Goal: Find specific page/section: Find specific page/section

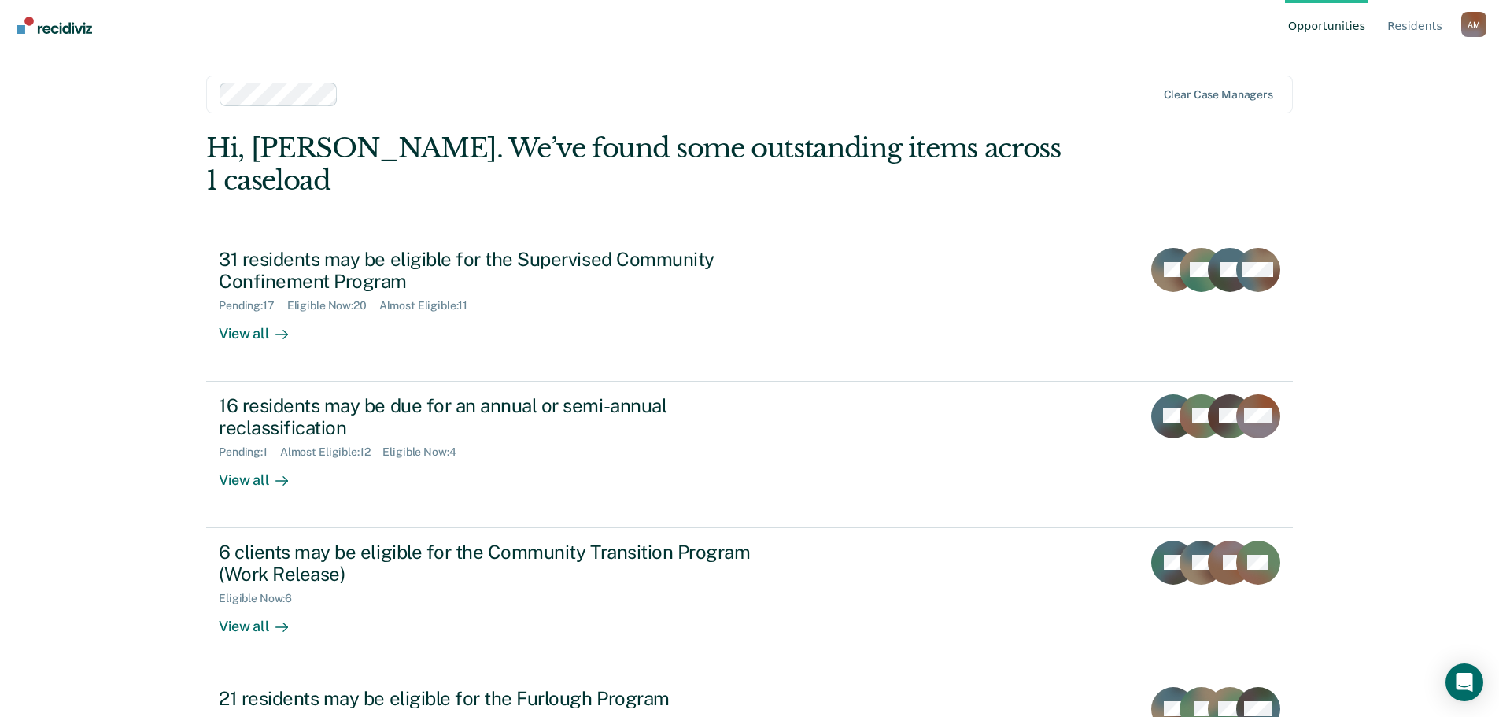
click at [1389, 27] on ul "Opportunities Resident s" at bounding box center [1373, 25] width 176 height 50
click at [1396, 24] on link "Resident s" at bounding box center [1414, 25] width 61 height 50
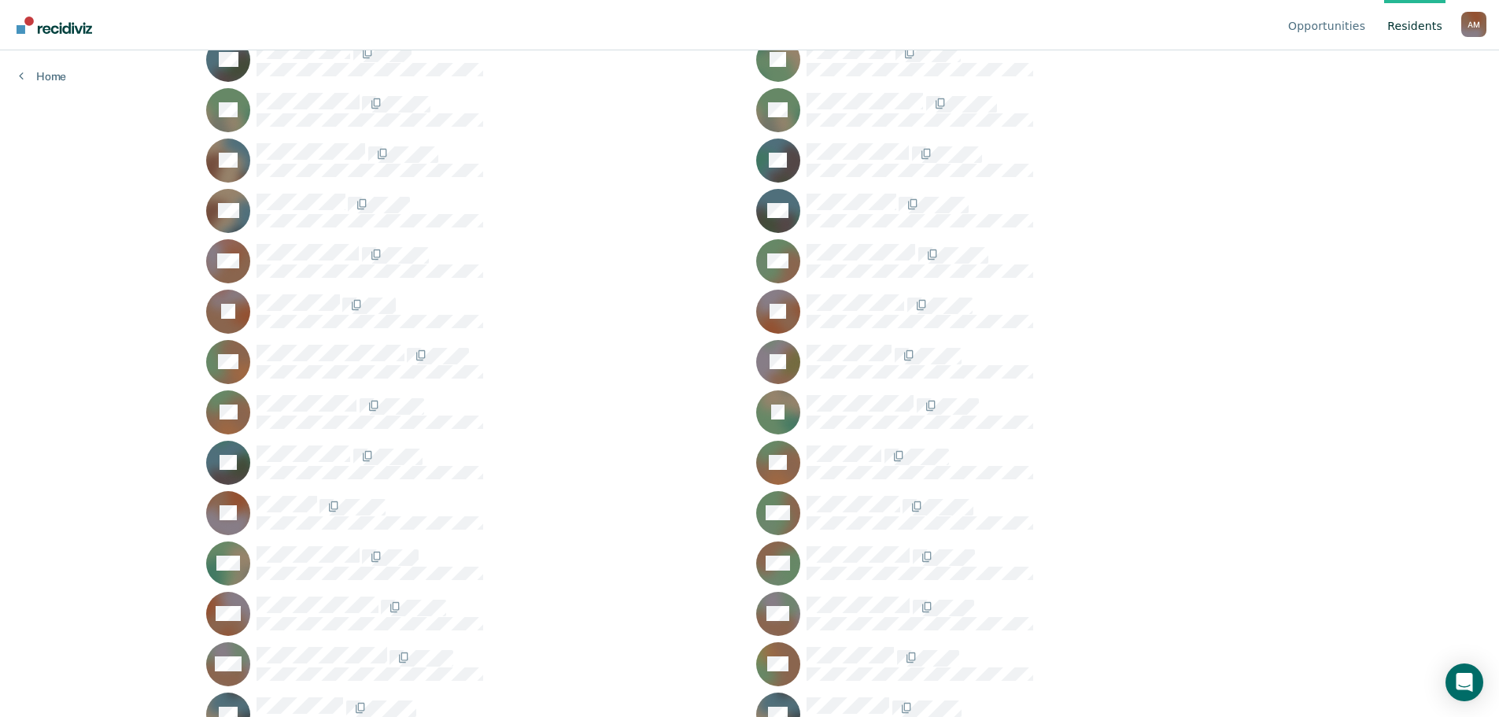
scroll to position [551, 0]
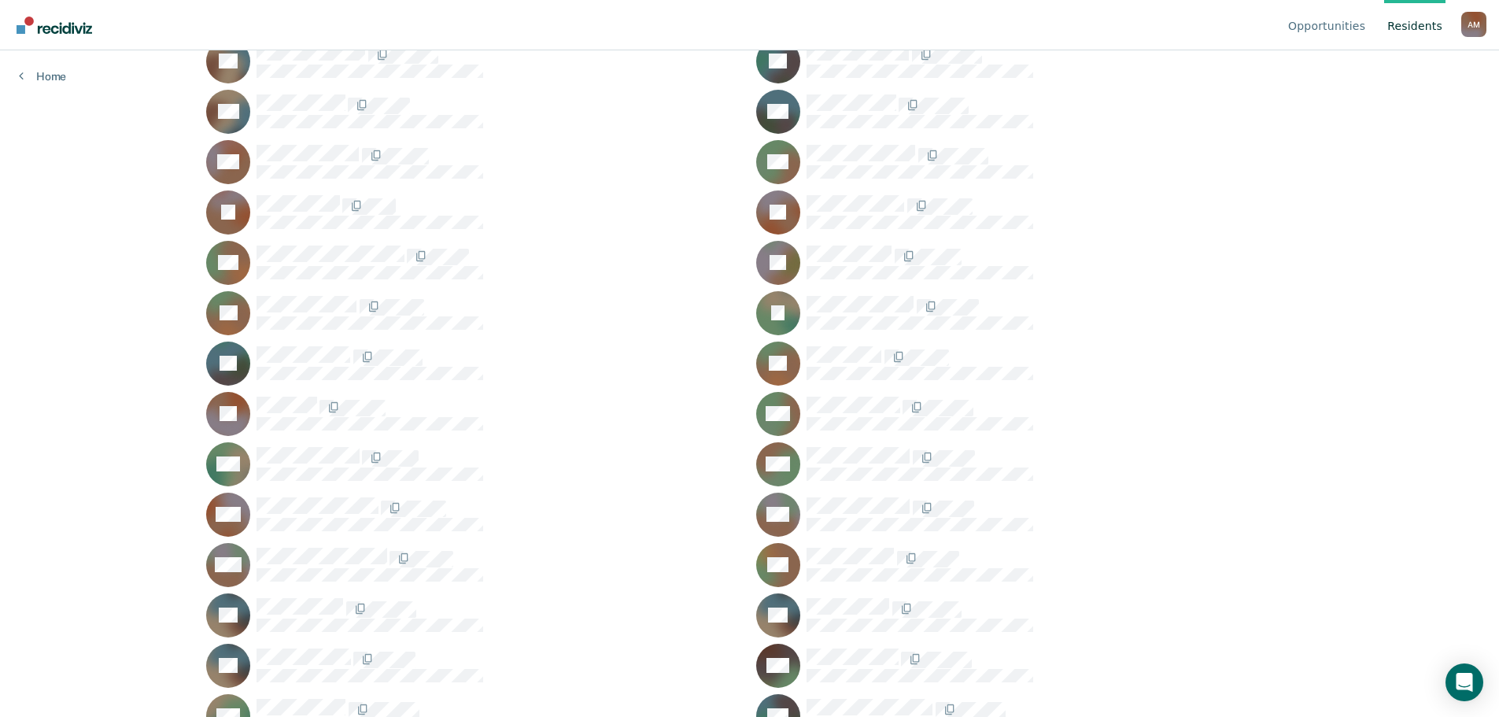
click at [1426, 31] on link "Resident s" at bounding box center [1414, 25] width 61 height 50
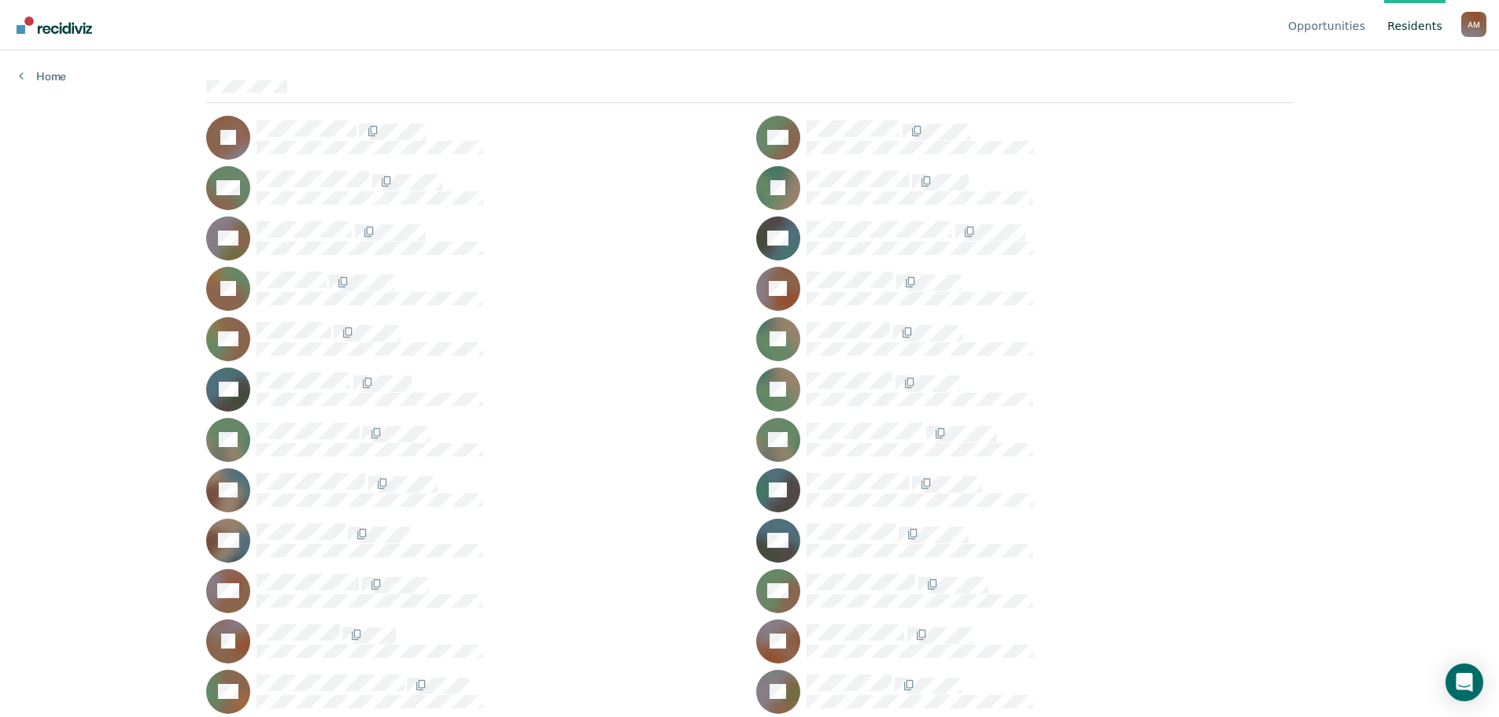
scroll to position [79, 0]
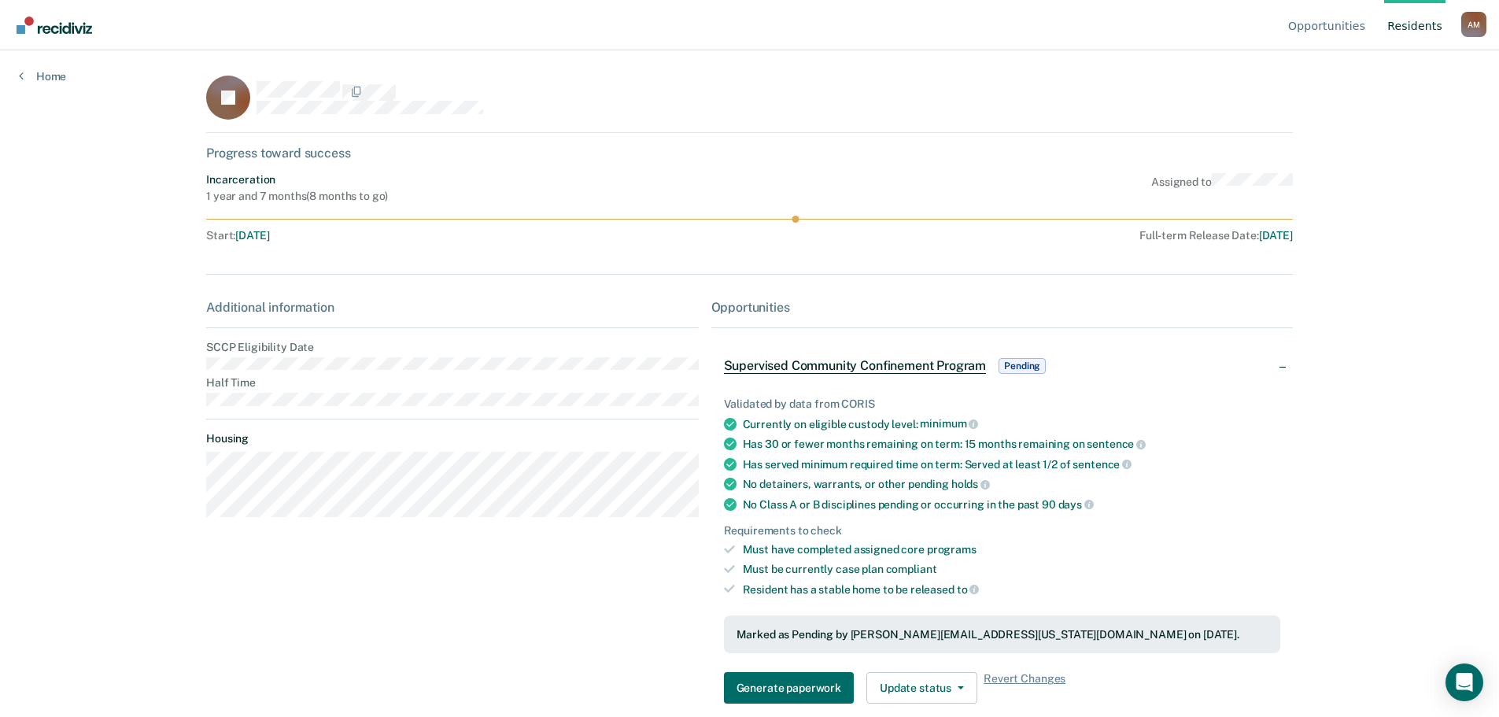
click at [197, 355] on main "BI Progress toward success Incarceration 1 year and 7 months ( 8 months to go )…" at bounding box center [749, 364] width 1124 height 629
click at [187, 448] on main "BI Progress toward success Incarceration 1 year and 7 months ( 8 months to go )…" at bounding box center [749, 364] width 1124 height 629
